Goal: Task Accomplishment & Management: Use online tool/utility

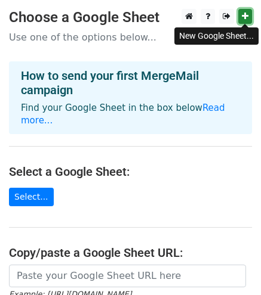
click at [243, 13] on icon at bounding box center [244, 16] width 7 height 8
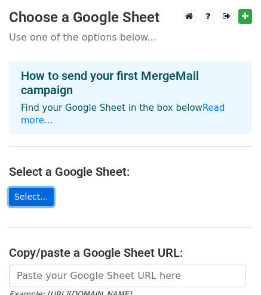
click at [35, 188] on link "Select..." at bounding box center [31, 197] width 45 height 18
click at [29, 188] on link "Select..." at bounding box center [31, 197] width 45 height 18
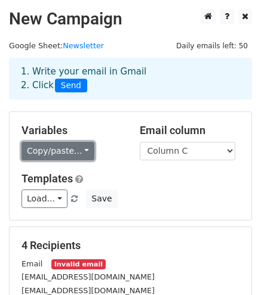
click at [78, 150] on link "Copy/paste..." at bounding box center [57, 151] width 73 height 18
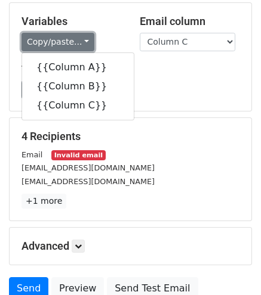
scroll to position [110, 0]
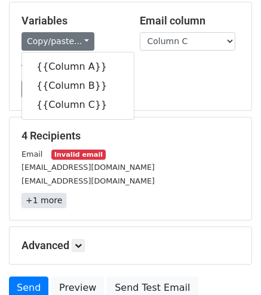
click at [41, 203] on link "+1 more" at bounding box center [43, 200] width 45 height 15
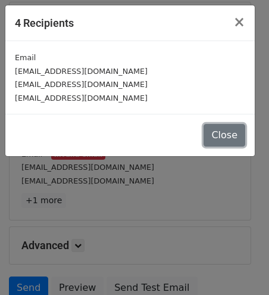
drag, startPoint x: 223, startPoint y: 132, endPoint x: 68, endPoint y: -65, distance: 250.9
click at [68, 0] on html "New Campaign Daily emails left: 50 Google Sheet: Newsletter 1. Write your email…" at bounding box center [134, 145] width 269 height 510
click at [236, 132] on button "Close" at bounding box center [225, 135] width 42 height 23
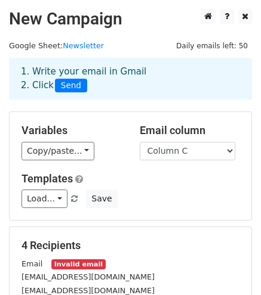
scroll to position [20, 0]
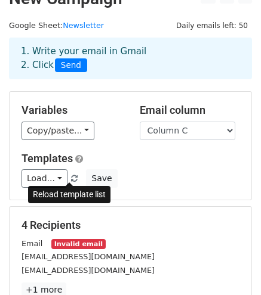
click at [71, 178] on span at bounding box center [74, 179] width 7 height 8
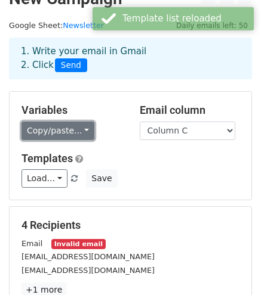
click at [52, 128] on link "Copy/paste..." at bounding box center [57, 131] width 73 height 18
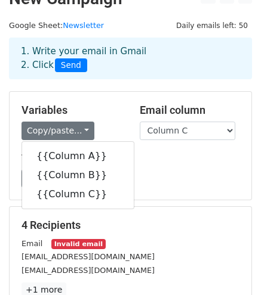
click at [192, 160] on h5 "Templates" at bounding box center [130, 158] width 218 height 13
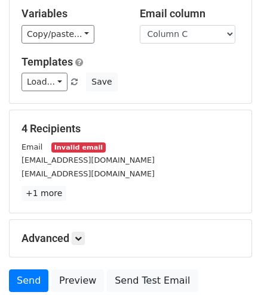
scroll to position [128, 0]
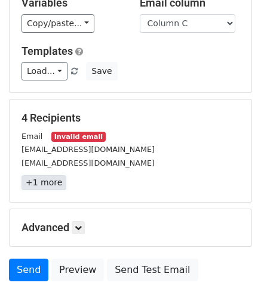
click at [47, 187] on link "+1 more" at bounding box center [43, 182] width 45 height 15
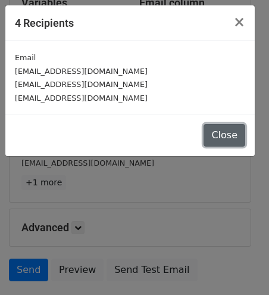
click at [215, 129] on button "Close" at bounding box center [225, 135] width 42 height 23
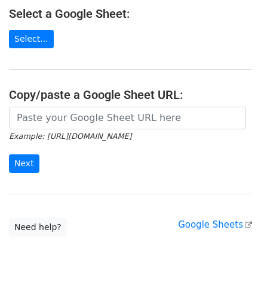
scroll to position [162, 0]
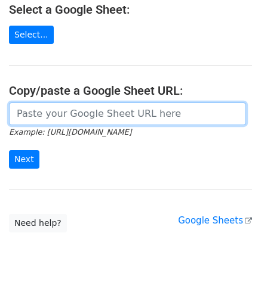
click at [51, 103] on input "url" at bounding box center [127, 114] width 237 height 23
paste input "https://docs.google.com/spreadsheets/d/1whTEl1tD03Ma0zTqD4N_0rHc4MyA86gDZdfjb49…"
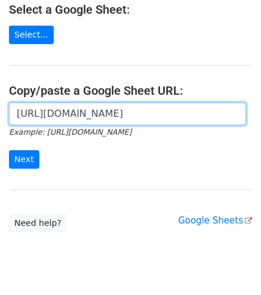
scroll to position [0, 293]
type input "https://docs.google.com/spreadsheets/d/1whTEl1tD03Ma0zTqD4N_0rHc4MyA86gDZdfjb49…"
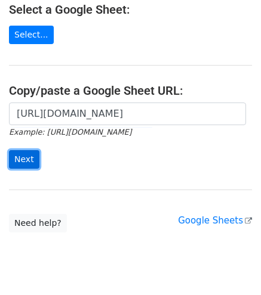
scroll to position [0, 0]
click at [13, 150] on input "Next" at bounding box center [24, 159] width 30 height 18
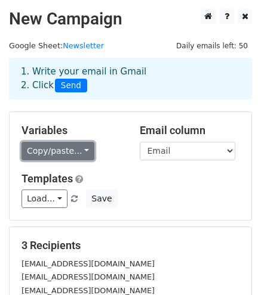
click at [59, 146] on link "Copy/paste..." at bounding box center [57, 151] width 73 height 18
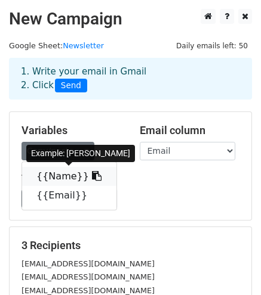
click at [92, 173] on icon at bounding box center [97, 176] width 10 height 10
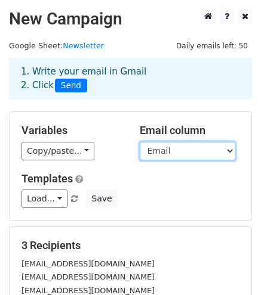
click at [196, 145] on select "Name Email" at bounding box center [187, 151] width 95 height 18
click at [140, 142] on select "Name Email" at bounding box center [187, 151] width 95 height 18
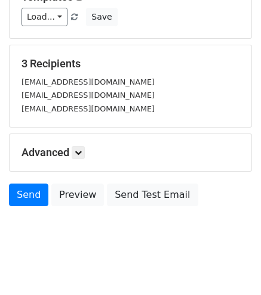
scroll to position [185, 0]
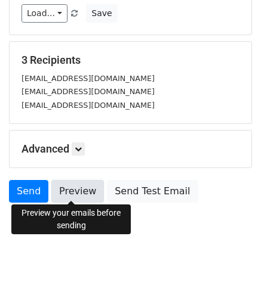
click at [69, 185] on link "Preview" at bounding box center [77, 191] width 52 height 23
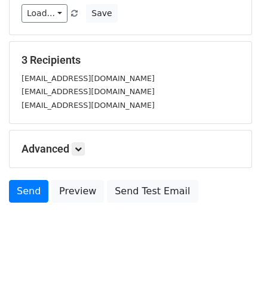
click at [133, 95] on div "[EMAIL_ADDRESS][DOMAIN_NAME]" at bounding box center [130, 92] width 235 height 14
click at [78, 146] on icon at bounding box center [78, 148] width 7 height 7
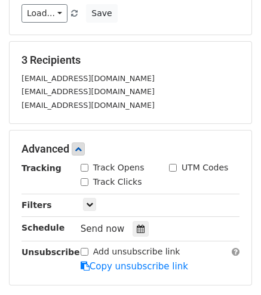
click at [91, 163] on div "Track Opens" at bounding box center [112, 168] width 64 height 13
click at [80, 176] on div "Track Clicks" at bounding box center [110, 182] width 61 height 13
click at [78, 166] on div "Track Opens" at bounding box center [116, 169] width 88 height 14
click at [80, 166] on input "Track Opens" at bounding box center [84, 168] width 8 height 8
checkbox input "true"
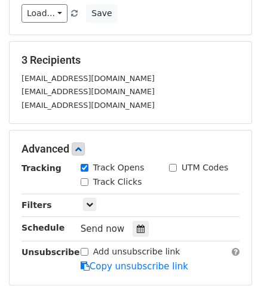
click at [80, 179] on input "Track Clicks" at bounding box center [84, 182] width 8 height 8
checkbox input "true"
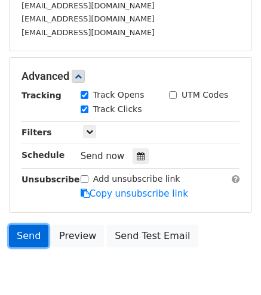
click at [25, 228] on link "Send" at bounding box center [28, 236] width 39 height 23
click at [23, 231] on link "Send" at bounding box center [28, 236] width 39 height 23
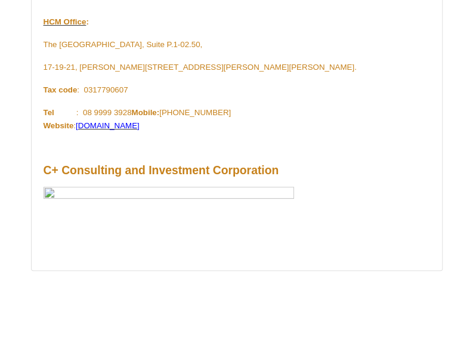
scroll to position [1463, 0]
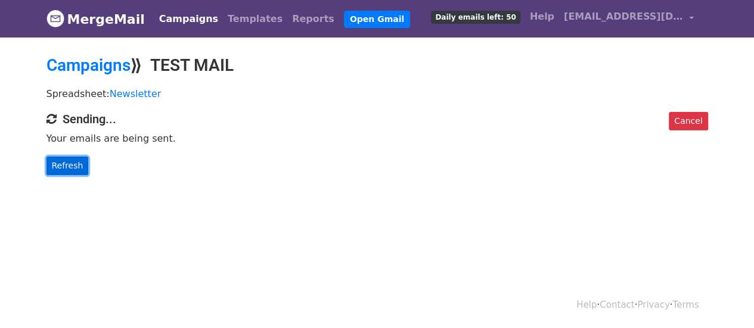
click at [75, 162] on link "Refresh" at bounding box center [68, 166] width 42 height 18
